Goal: Register for event/course

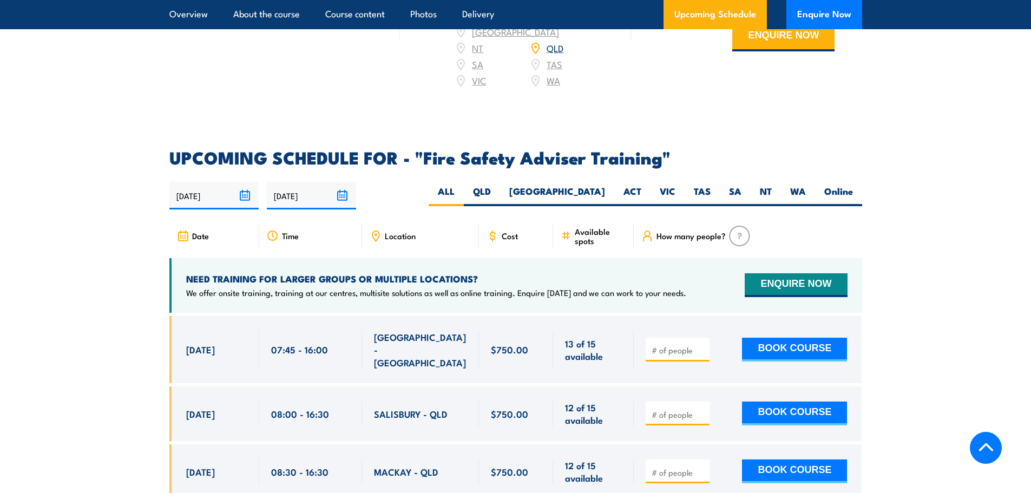
scroll to position [1714, 0]
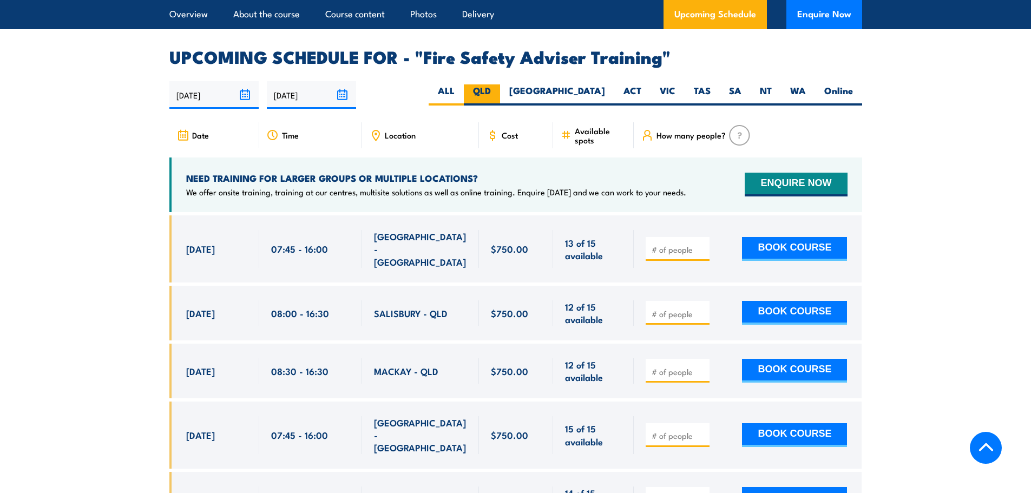
click at [500, 101] on label "QLD" at bounding box center [482, 94] width 36 height 21
click at [498, 91] on input "QLD" at bounding box center [494, 87] width 7 height 7
radio input "true"
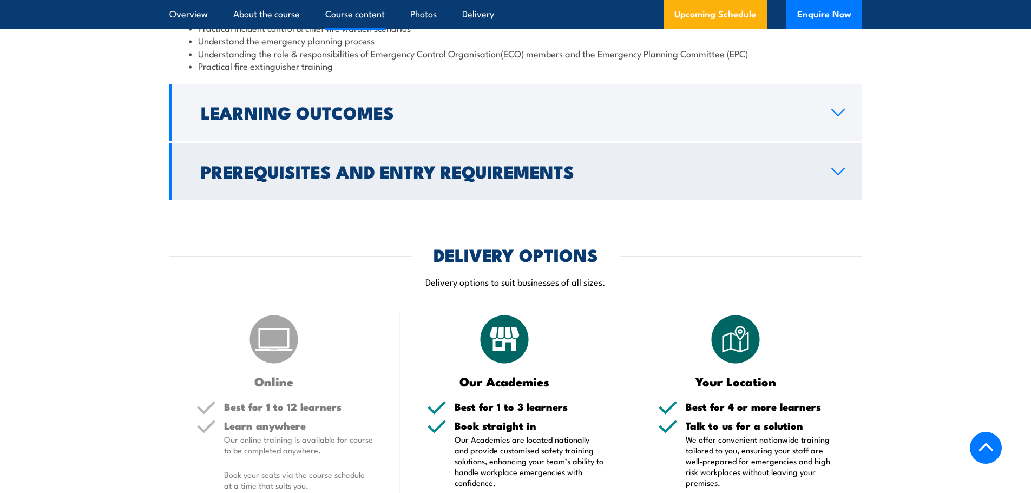
click at [400, 179] on h2 "Prerequisites and Entry Requirements" at bounding box center [507, 170] width 613 height 15
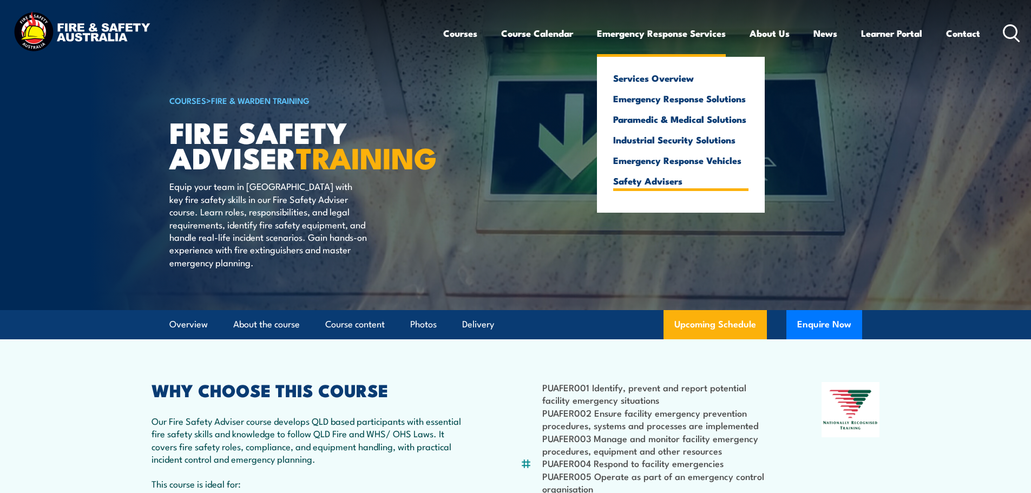
click at [630, 185] on link "Safety Advisers" at bounding box center [680, 181] width 135 height 10
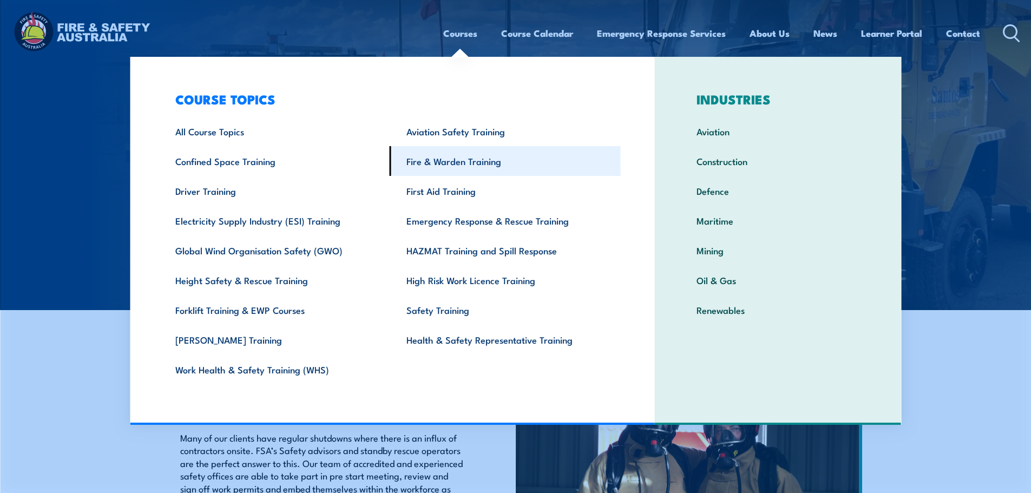
click at [470, 163] on link "Fire & Warden Training" at bounding box center [505, 161] width 231 height 30
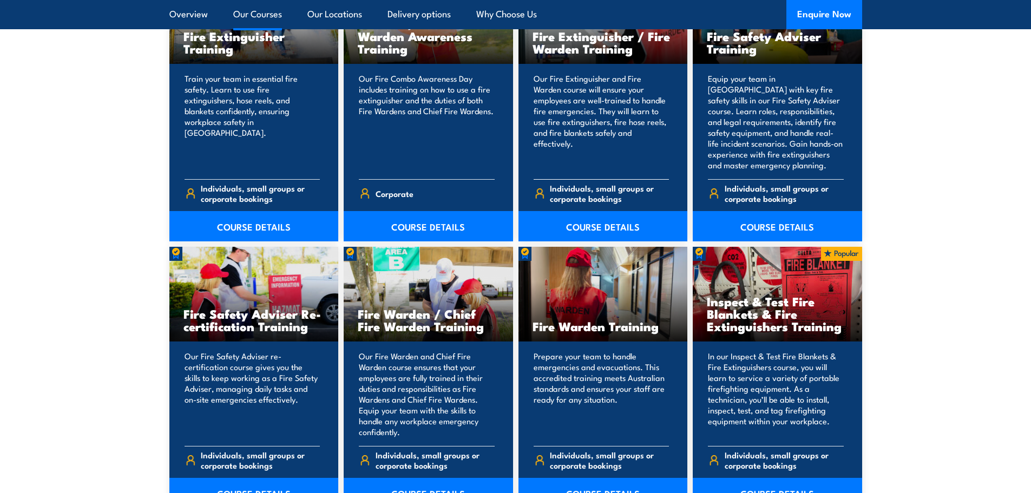
scroll to position [1262, 0]
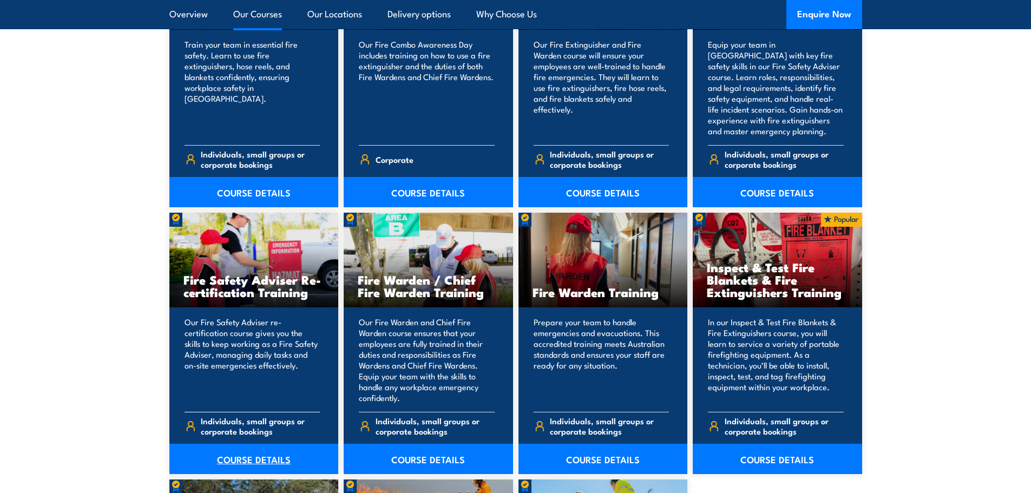
click at [250, 455] on link "COURSE DETAILS" at bounding box center [253, 459] width 169 height 30
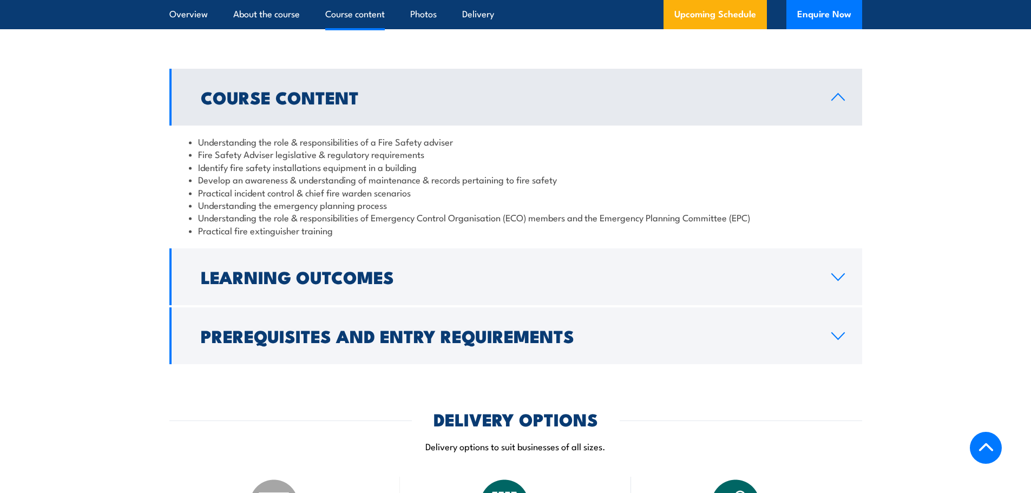
scroll to position [1082, 0]
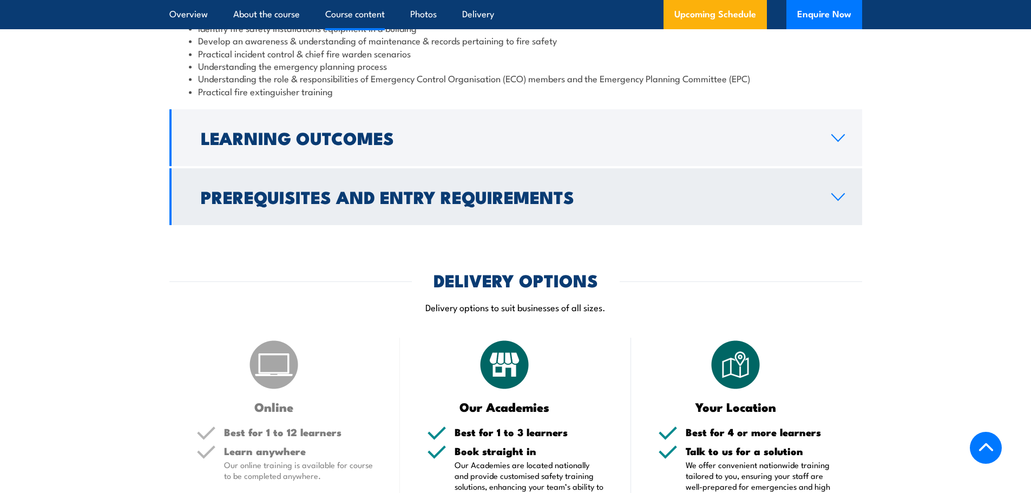
click at [462, 223] on link "Prerequisites and Entry Requirements" at bounding box center [515, 196] width 693 height 57
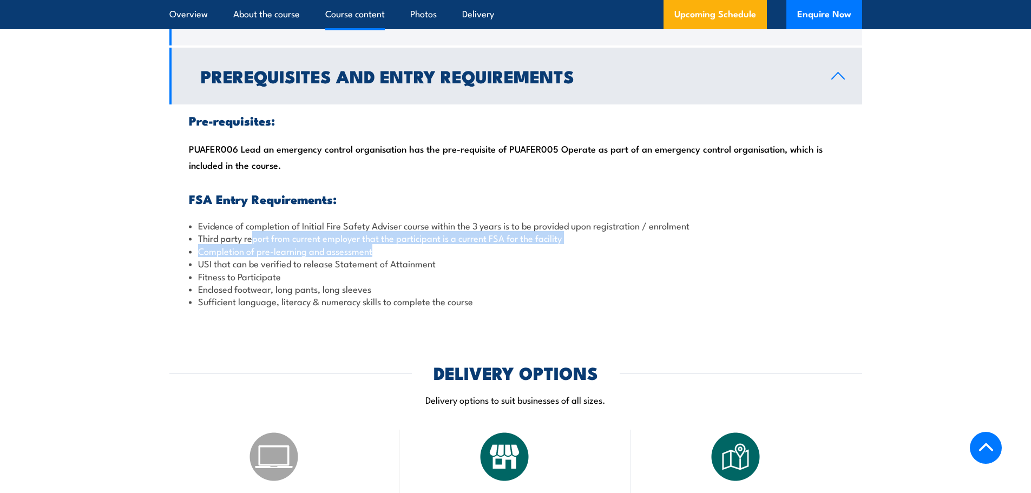
drag, startPoint x: 253, startPoint y: 252, endPoint x: 499, endPoint y: 253, distance: 246.2
click at [558, 258] on ul "Evidence of completion of Initial Fire Safety Adviser course within the 3 years…" at bounding box center [516, 263] width 654 height 89
click at [460, 257] on li "Completion of pre-learning and assessment" at bounding box center [516, 251] width 654 height 12
drag, startPoint x: 205, startPoint y: 252, endPoint x: 416, endPoint y: 239, distance: 212.0
click at [569, 244] on li "Third party report from current employer that the participant is a current FSA …" at bounding box center [516, 238] width 654 height 12
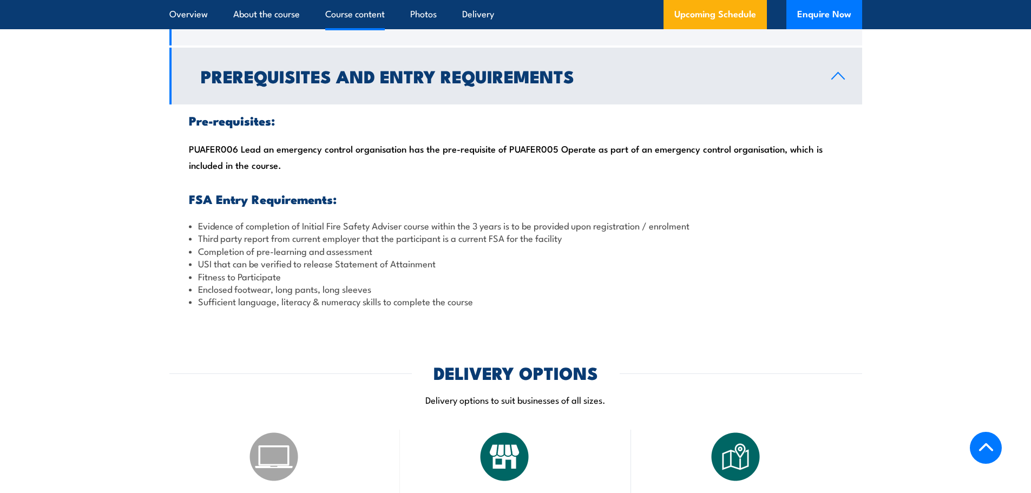
click at [233, 269] on li "USI that can be verified to release Statement of Attainment" at bounding box center [516, 263] width 654 height 12
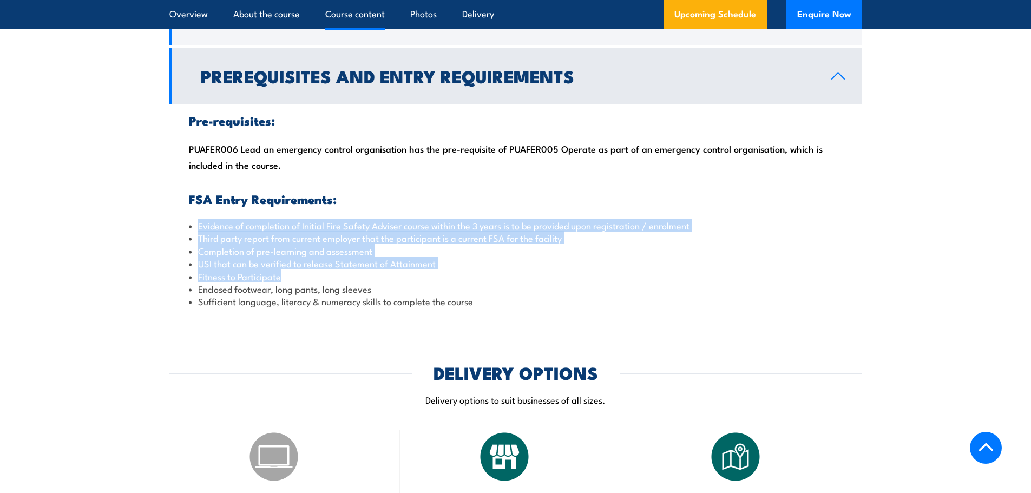
drag, startPoint x: 199, startPoint y: 238, endPoint x: 338, endPoint y: 281, distance: 145.8
click at [340, 284] on ul "Evidence of completion of Initial Fire Safety Adviser course within the 3 years…" at bounding box center [516, 263] width 654 height 89
click at [292, 243] on li "Third party report from current employer that the participant is a current FSA …" at bounding box center [516, 238] width 654 height 12
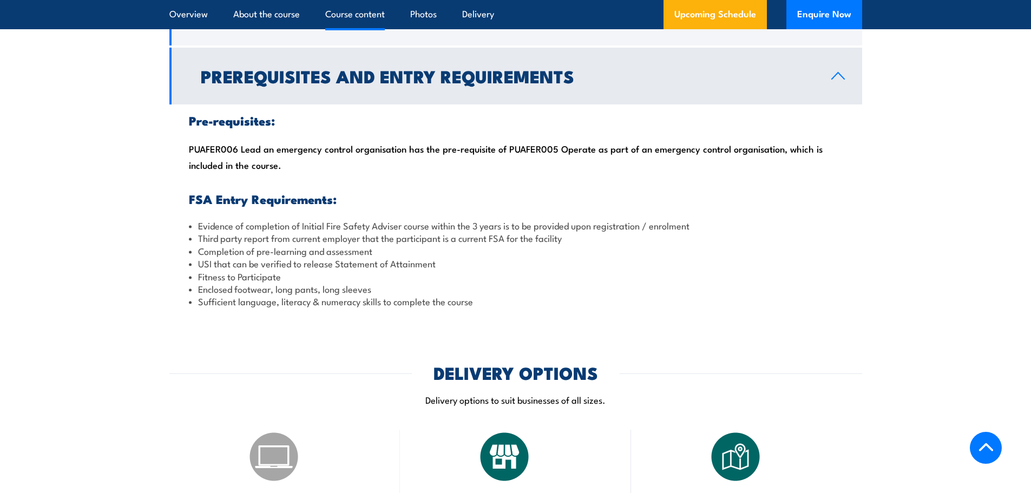
click at [427, 232] on li "Evidence of completion of Initial Fire Safety Adviser course within the 3 years…" at bounding box center [516, 225] width 654 height 12
click at [469, 232] on li "Evidence of completion of Initial Fire Safety Adviser course within the 3 years…" at bounding box center [516, 225] width 654 height 12
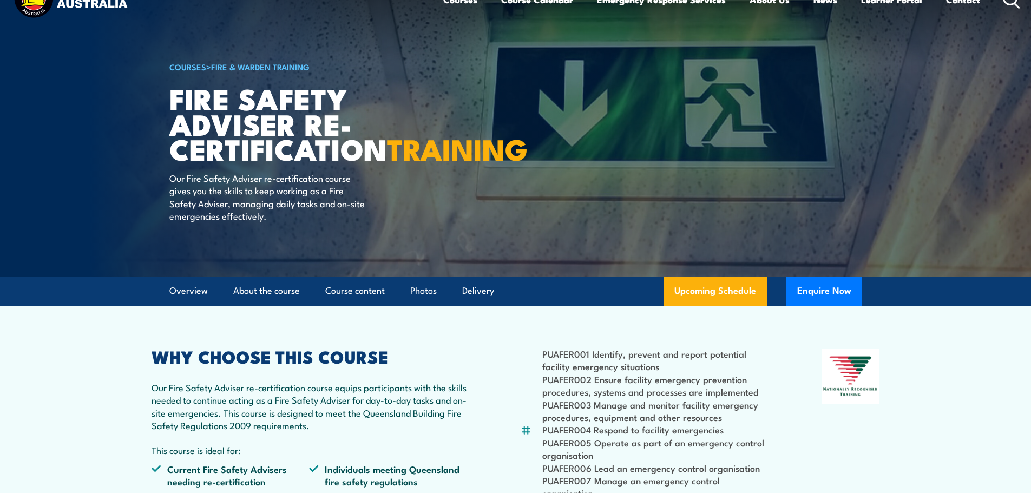
scroll to position [0, 0]
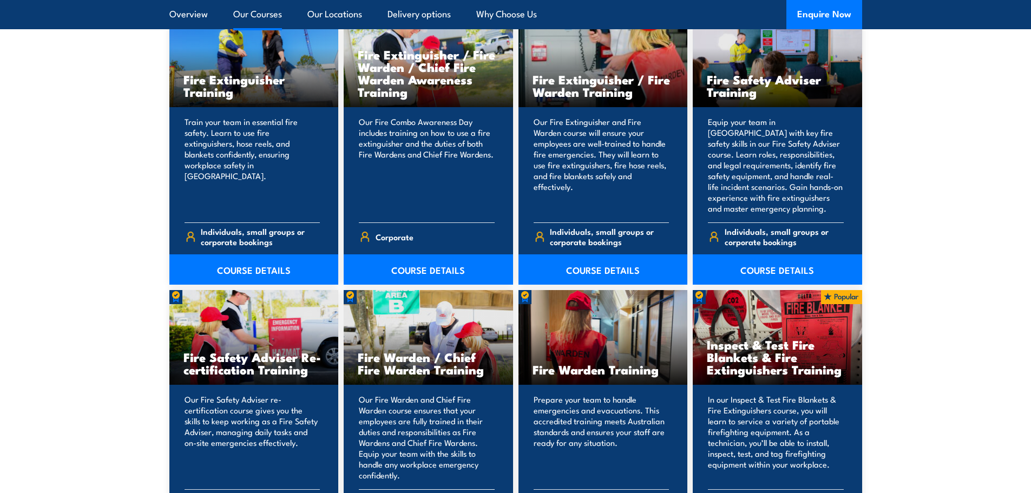
scroll to position [1172, 0]
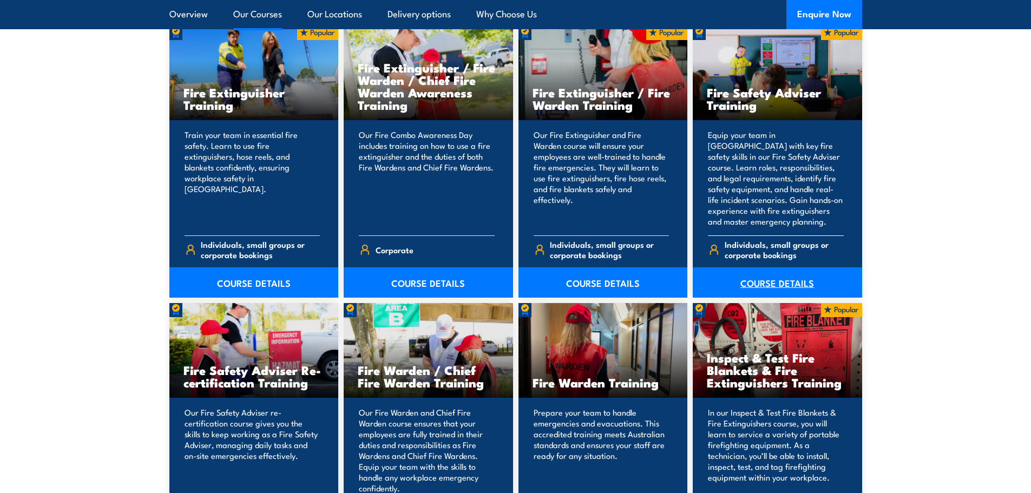
click at [811, 286] on link "COURSE DETAILS" at bounding box center [777, 282] width 169 height 30
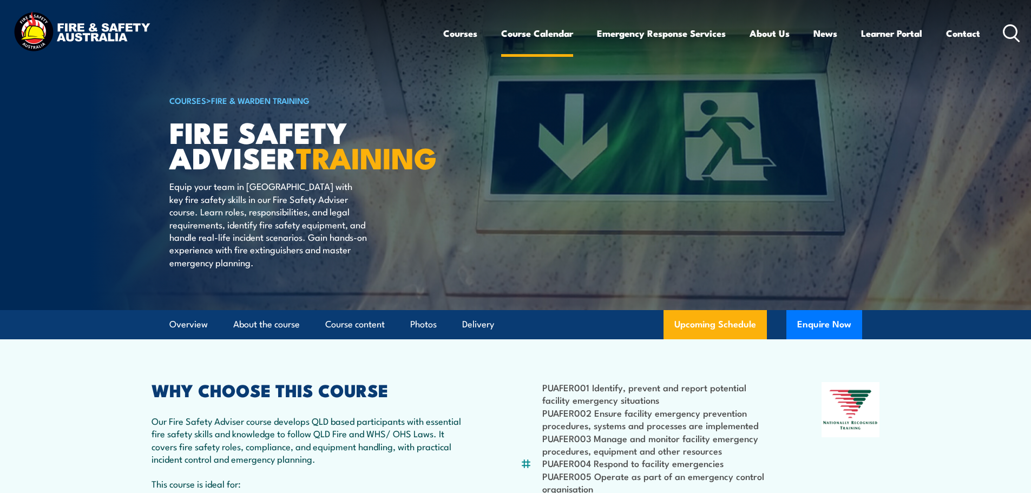
click at [541, 33] on link "Course Calendar" at bounding box center [537, 33] width 72 height 29
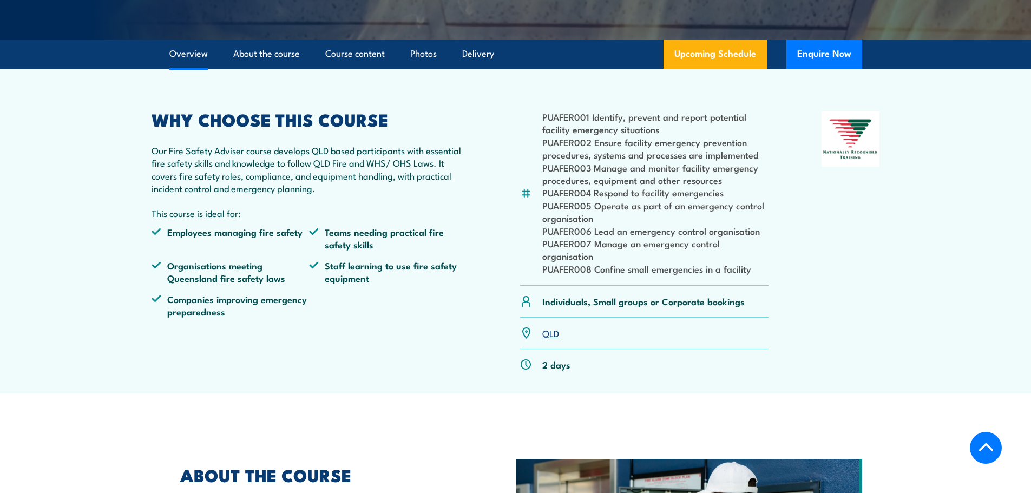
scroll to position [206, 0]
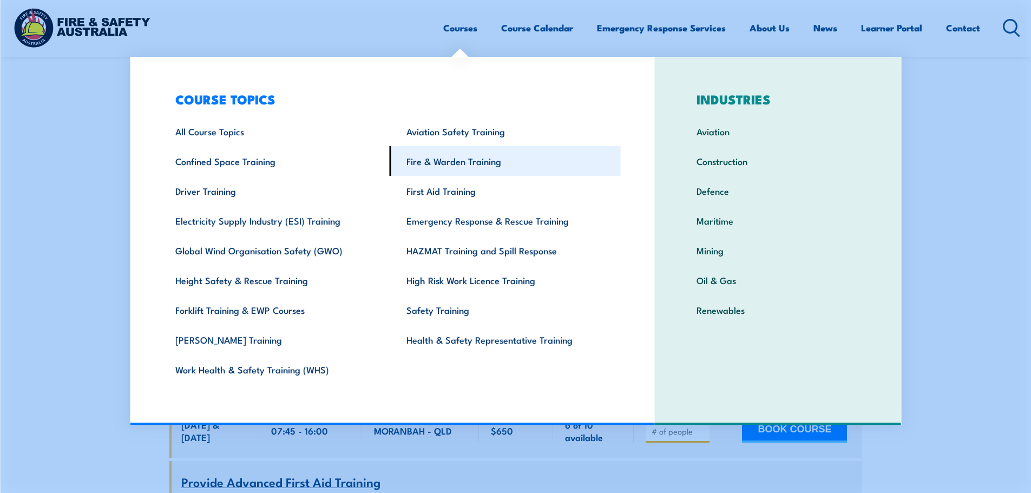
click at [476, 164] on link "Fire & Warden Training" at bounding box center [505, 161] width 231 height 30
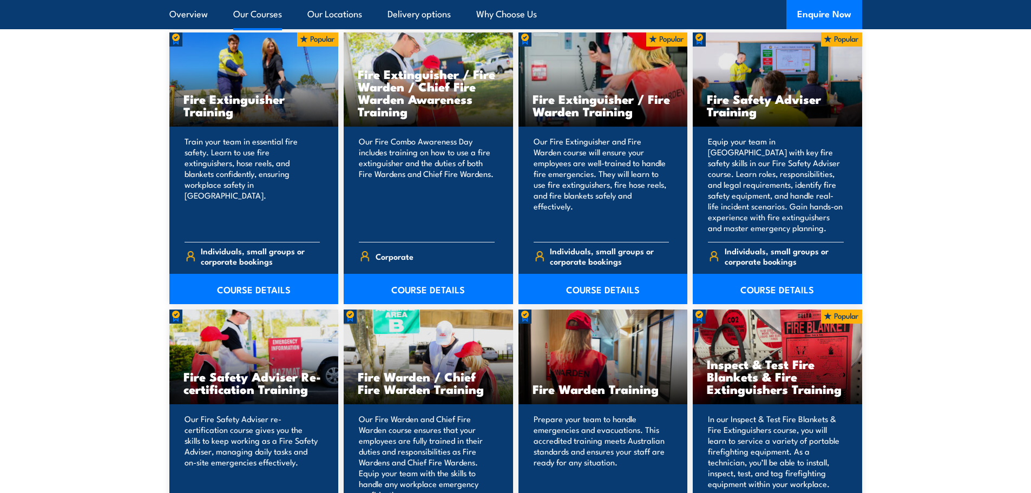
scroll to position [1173, 0]
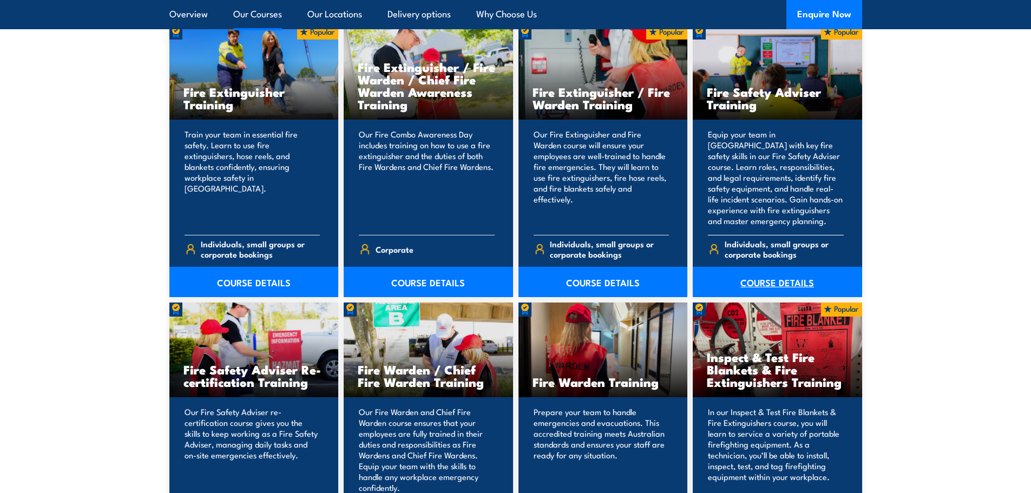
click at [759, 275] on link "COURSE DETAILS" at bounding box center [777, 282] width 169 height 30
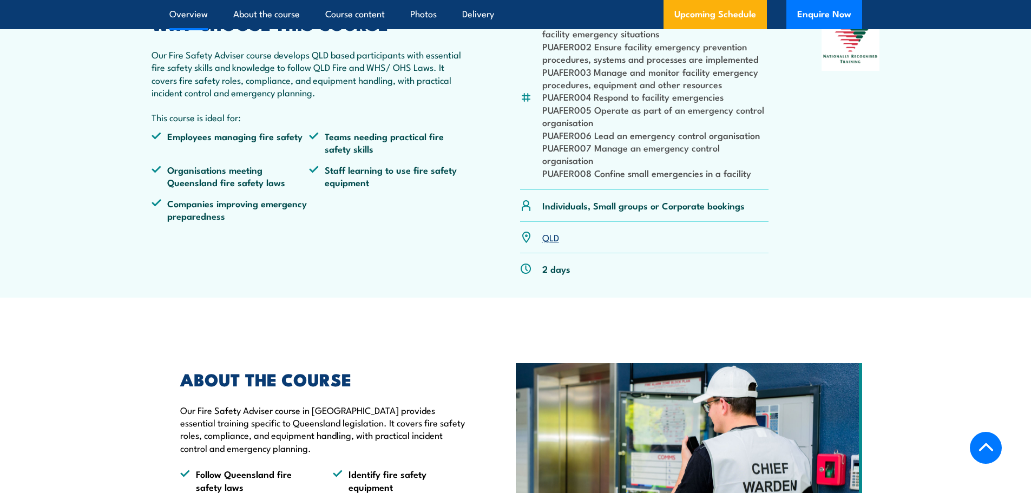
scroll to position [180, 0]
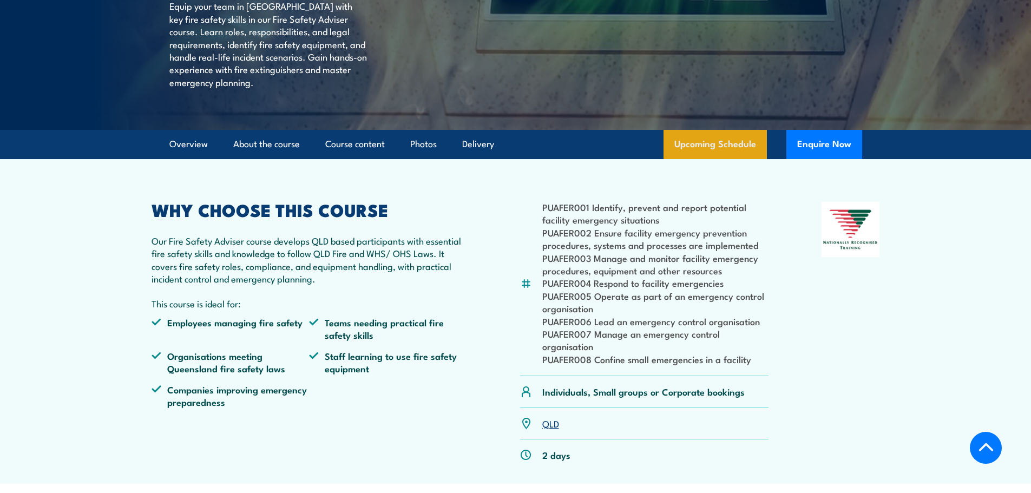
click at [733, 159] on link "Upcoming Schedule" at bounding box center [714, 144] width 103 height 29
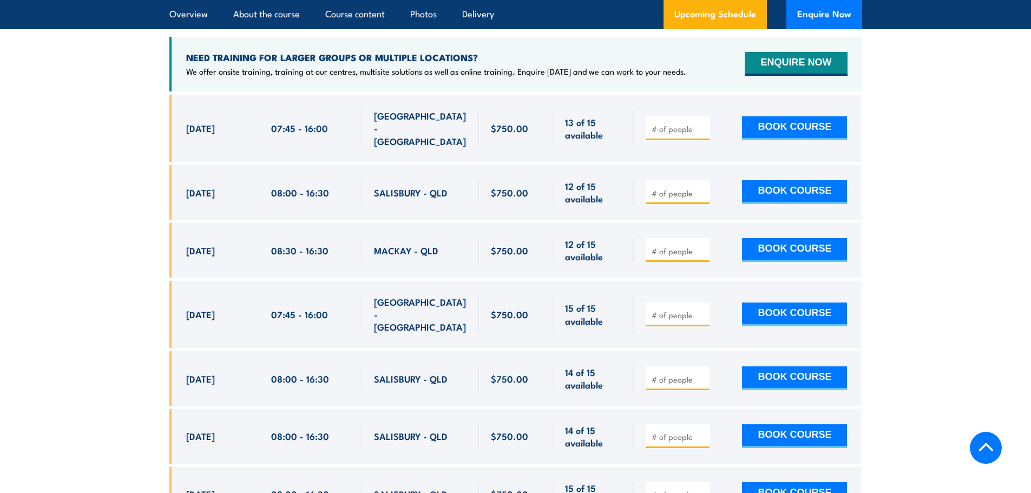
scroll to position [1860, 0]
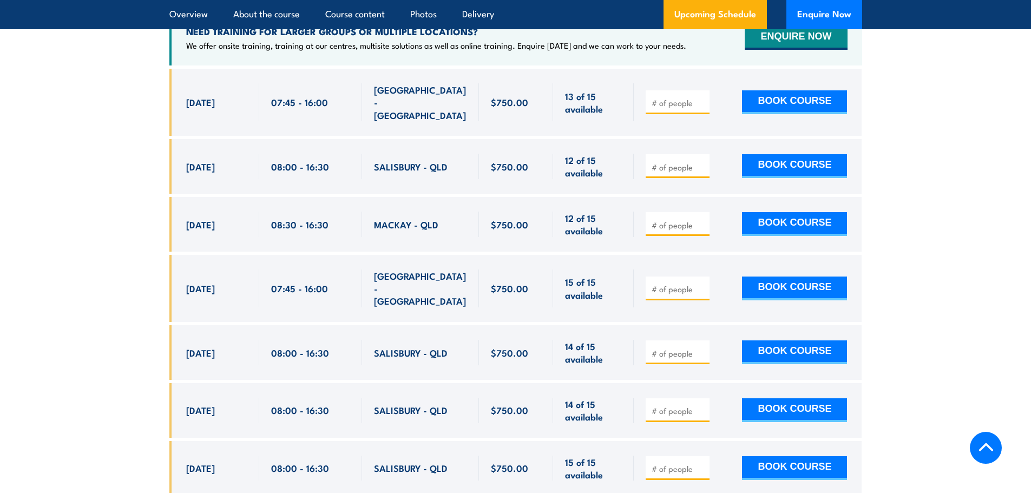
click at [676, 162] on input "number" at bounding box center [678, 167] width 54 height 11
type input "1"
click at [820, 166] on button "BOOK COURSE" at bounding box center [794, 166] width 105 height 24
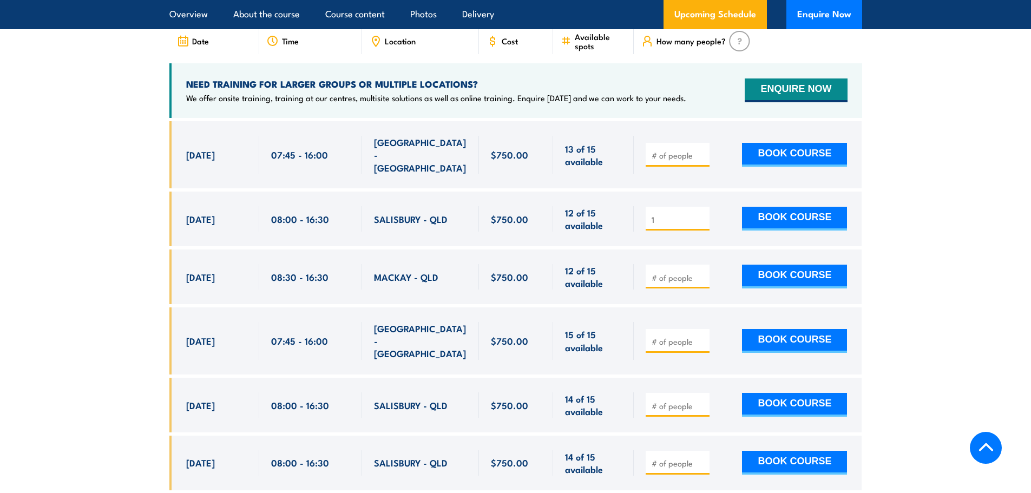
scroll to position [1770, 0]
